Goal: Find specific page/section: Find specific page/section

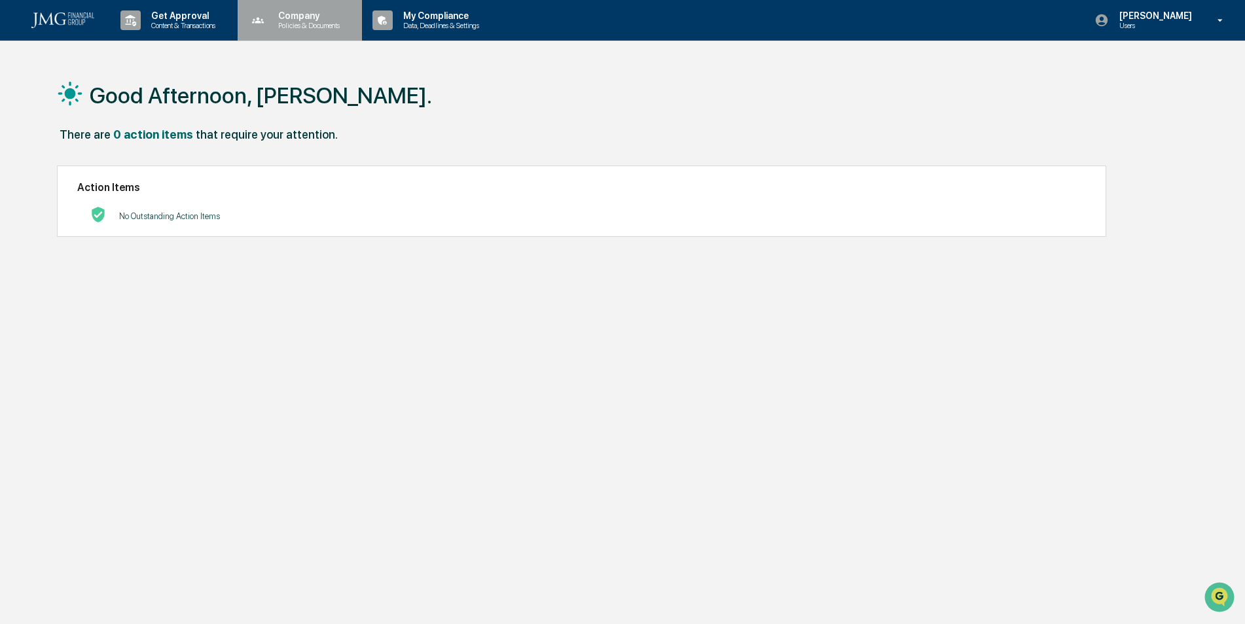
click at [309, 26] on p "Policies & Documents" at bounding box center [307, 25] width 79 height 9
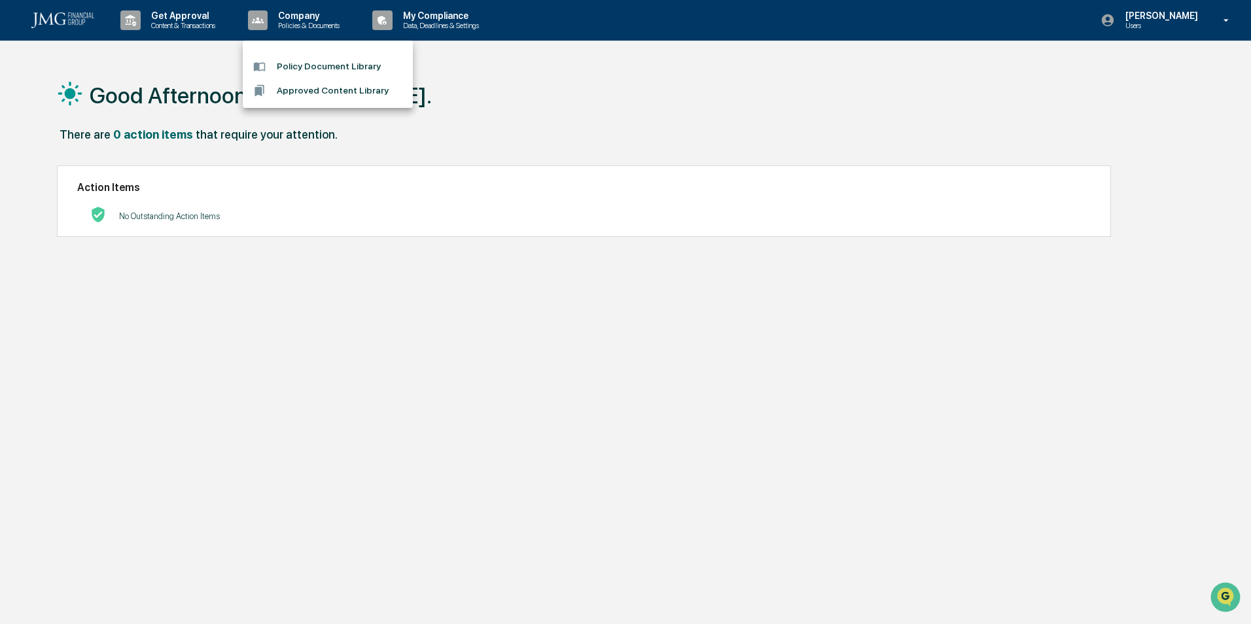
click at [195, 15] on div at bounding box center [625, 312] width 1251 height 624
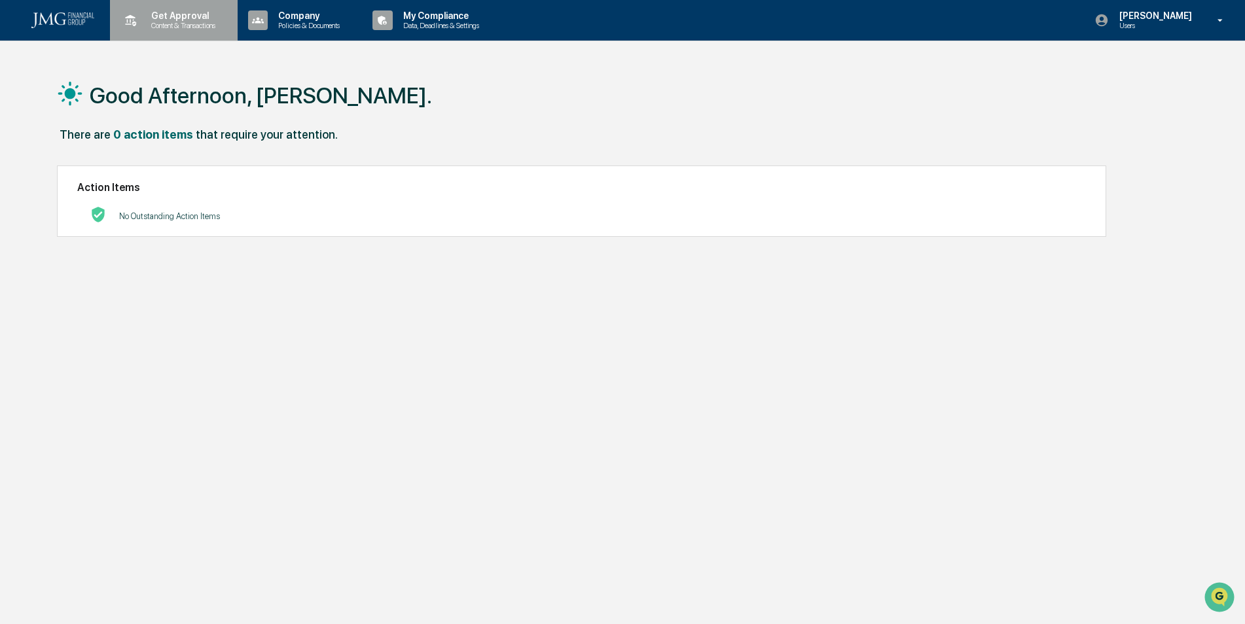
click at [143, 19] on p "Get Approval" at bounding box center [181, 15] width 81 height 10
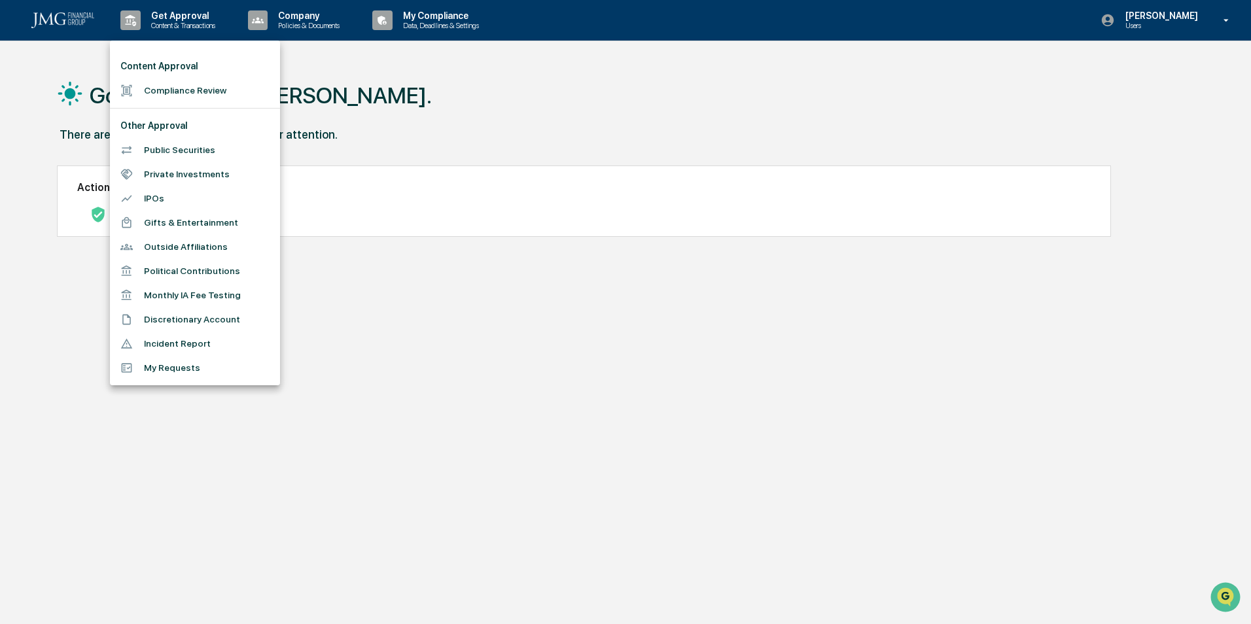
click at [194, 321] on li "Discretionary Account" at bounding box center [195, 320] width 170 height 24
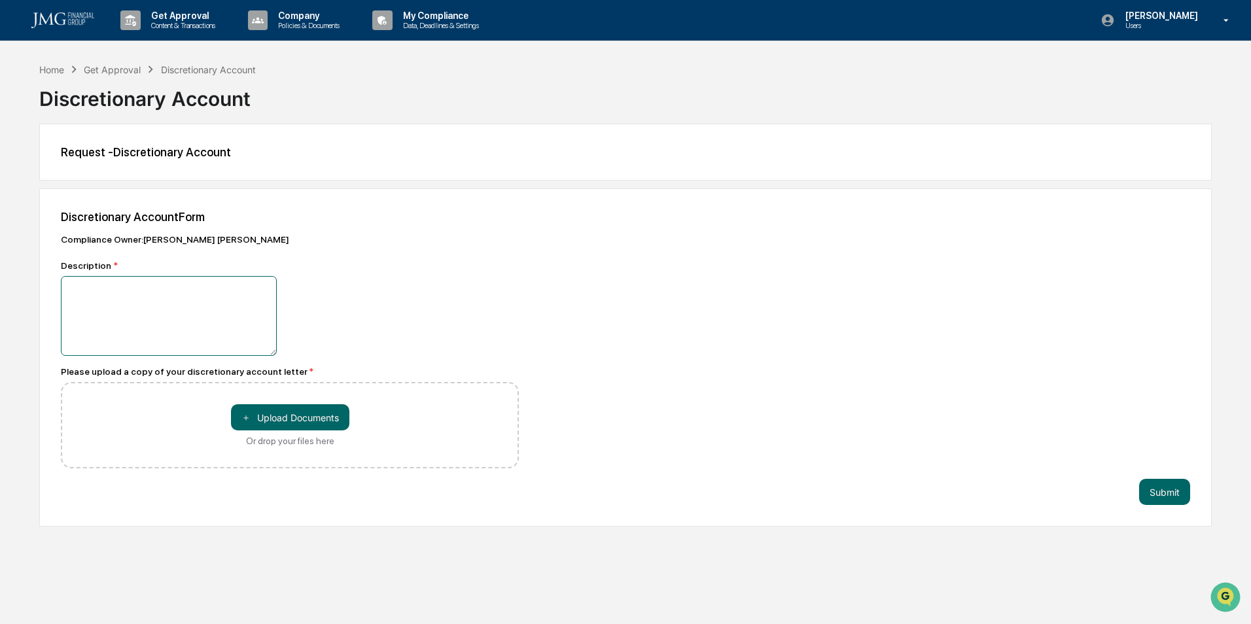
click at [234, 298] on textarea at bounding box center [169, 316] width 216 height 80
click at [204, 29] on p "Content & Transactions" at bounding box center [181, 25] width 81 height 9
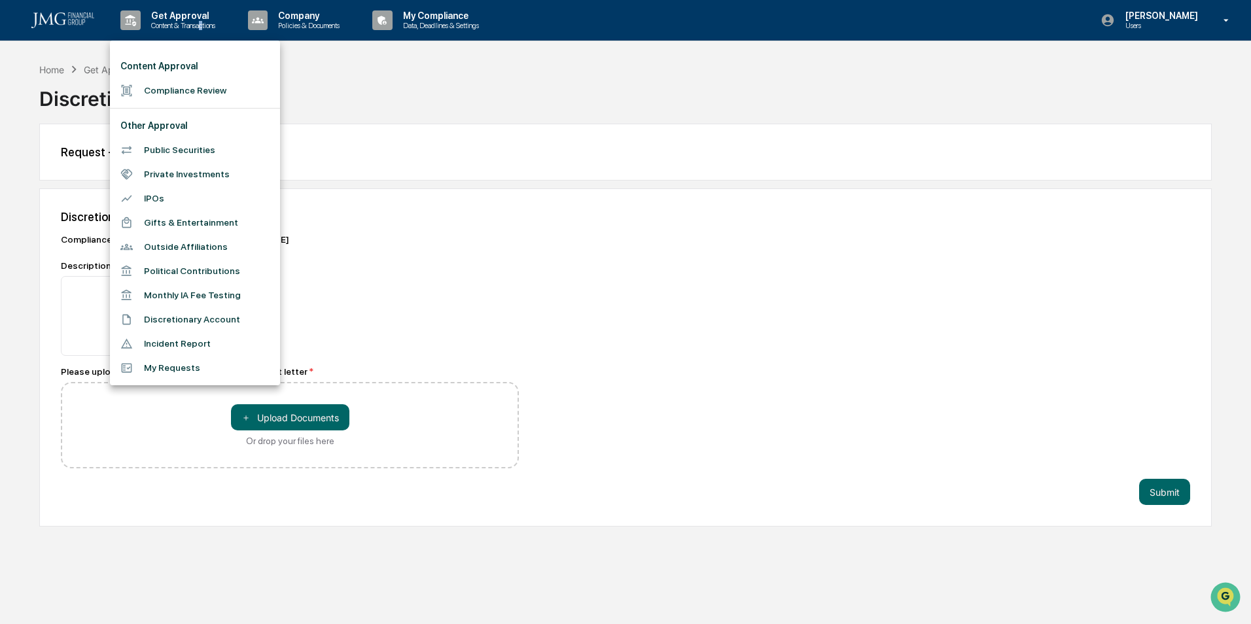
click at [177, 196] on li "IPOs" at bounding box center [195, 198] width 170 height 24
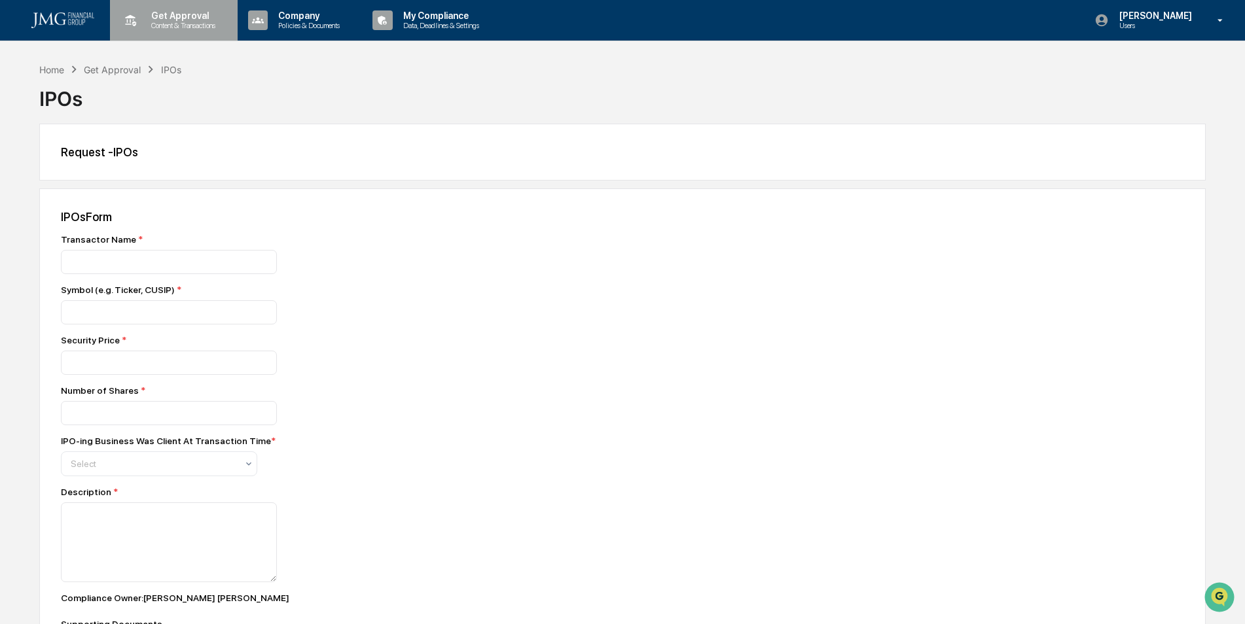
click at [142, 30] on div "Get Approval Content & Transactions" at bounding box center [172, 20] width 115 height 41
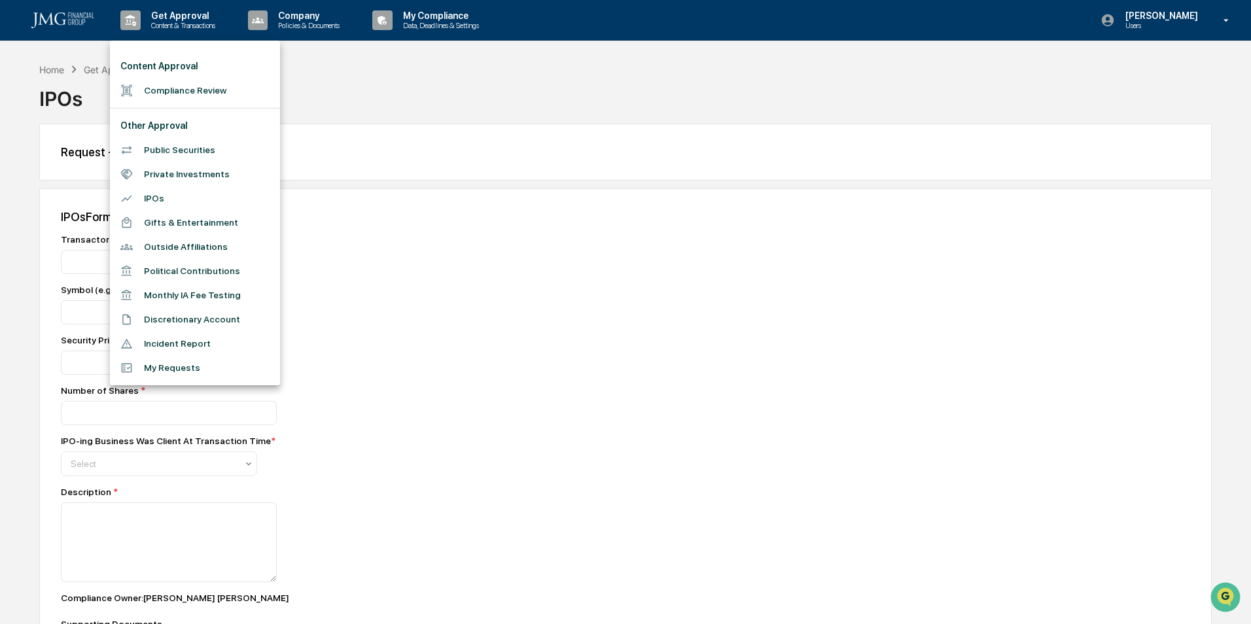
click at [300, 23] on div at bounding box center [625, 312] width 1251 height 624
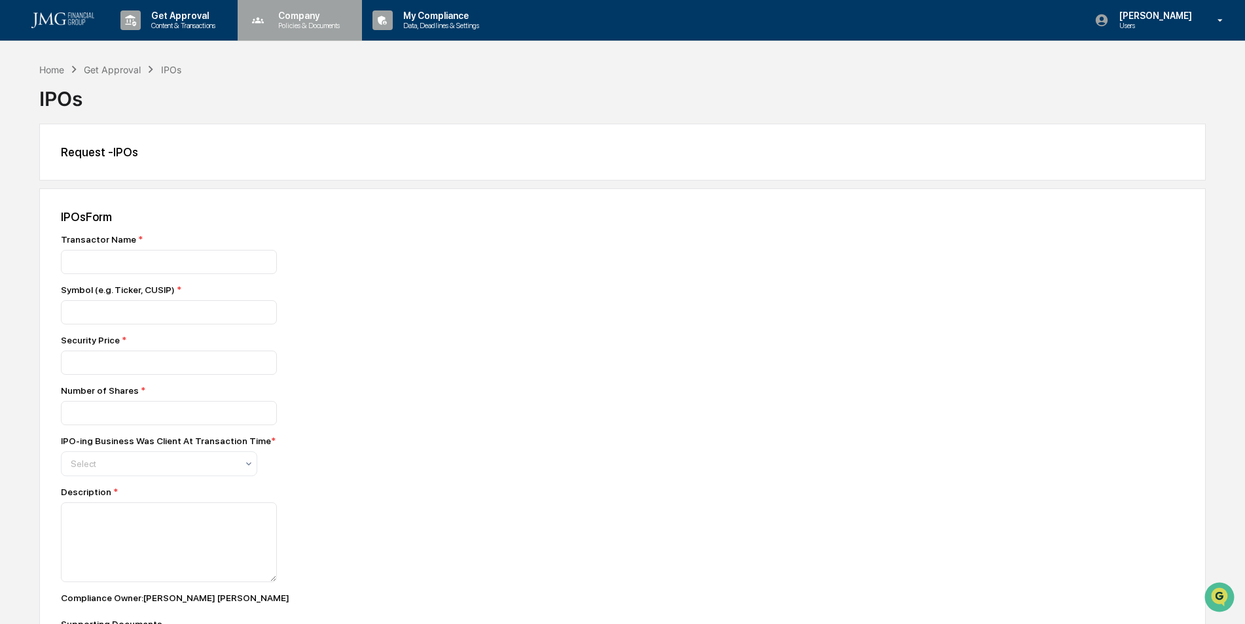
click at [300, 22] on p "Policies & Documents" at bounding box center [307, 25] width 79 height 9
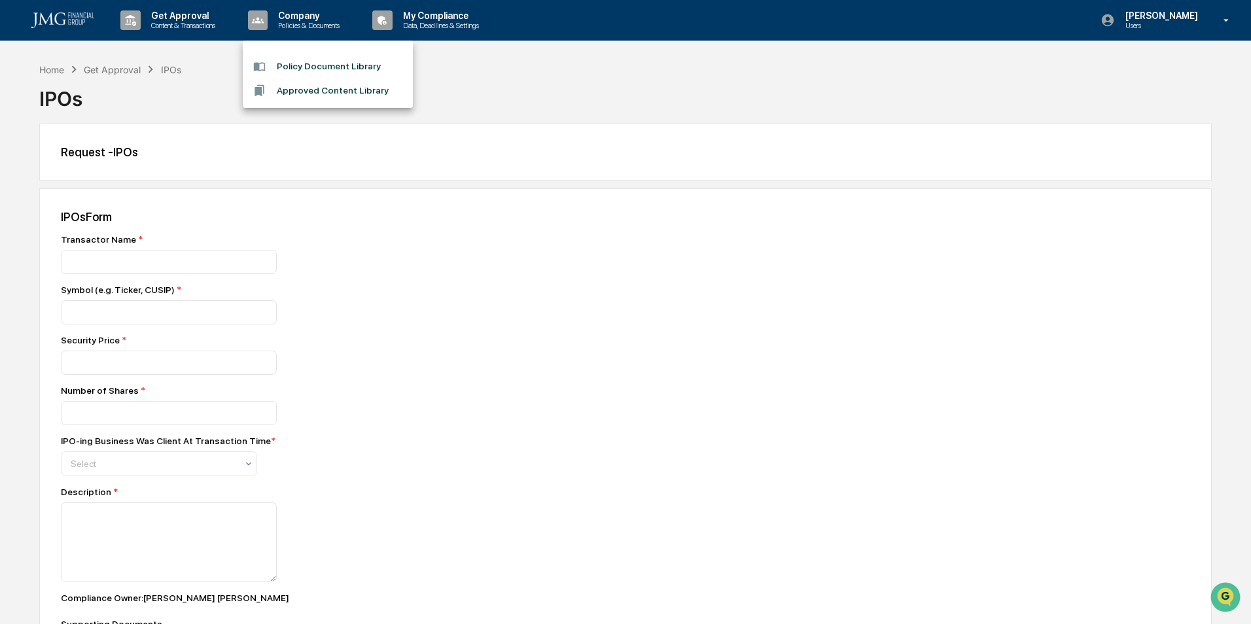
click at [398, 18] on div at bounding box center [625, 312] width 1251 height 624
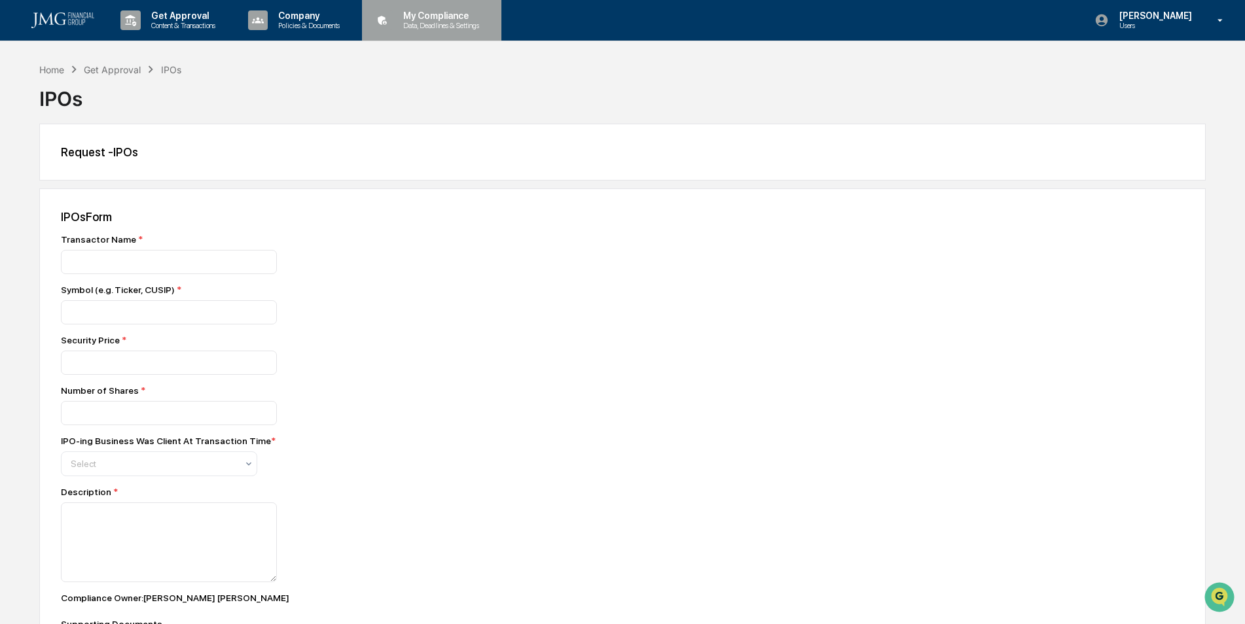
click at [407, 19] on p "My Compliance" at bounding box center [439, 15] width 93 height 10
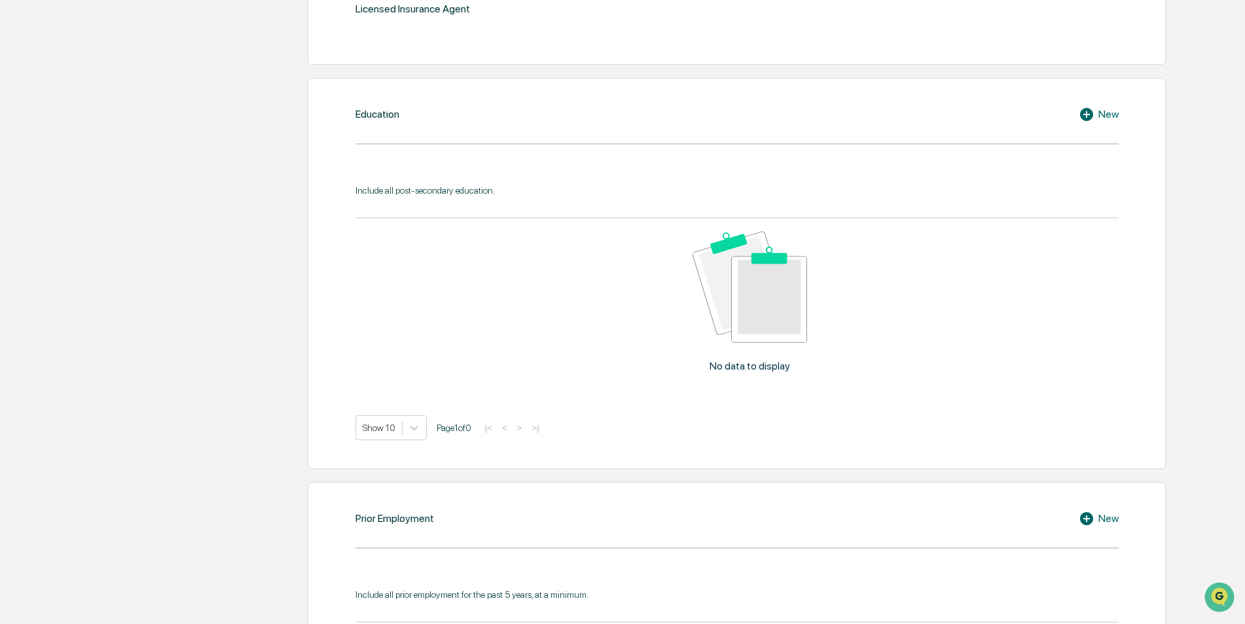
scroll to position [654, 0]
